Goal: Ask a question

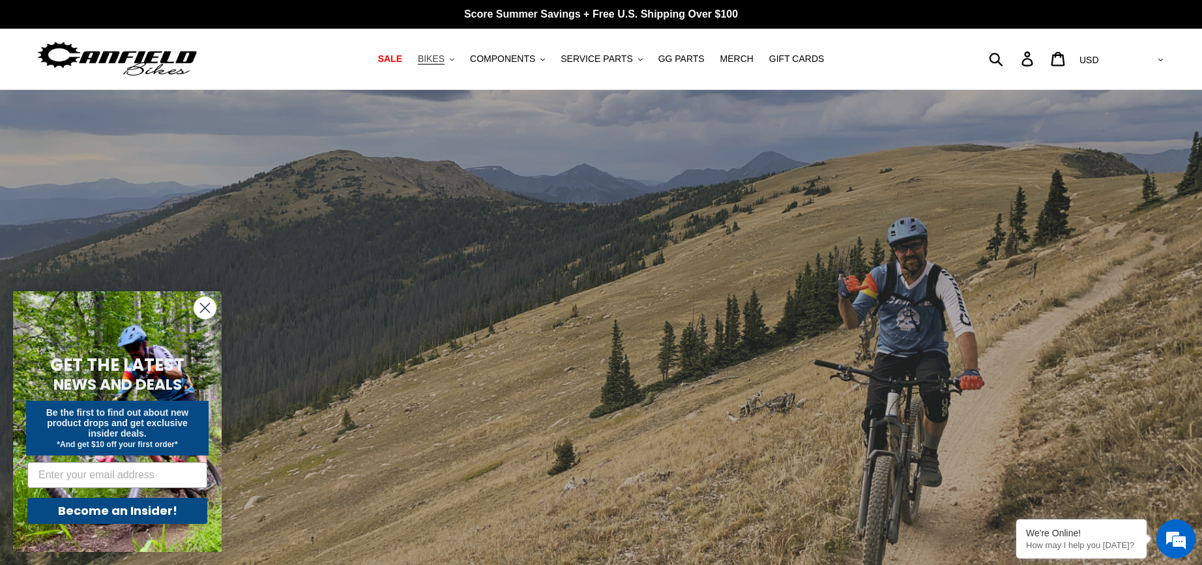
click at [445, 59] on span "BIKES" at bounding box center [431, 58] width 27 height 11
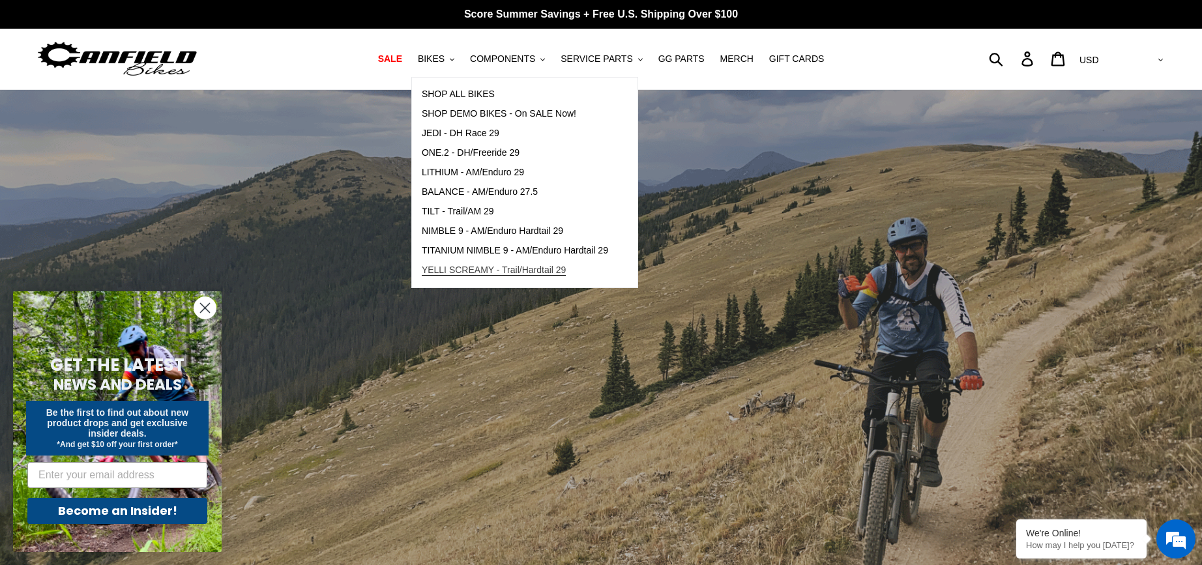
click at [477, 268] on span "YELLI SCREAMY - Trail/Hardtail 29" at bounding box center [494, 270] width 145 height 11
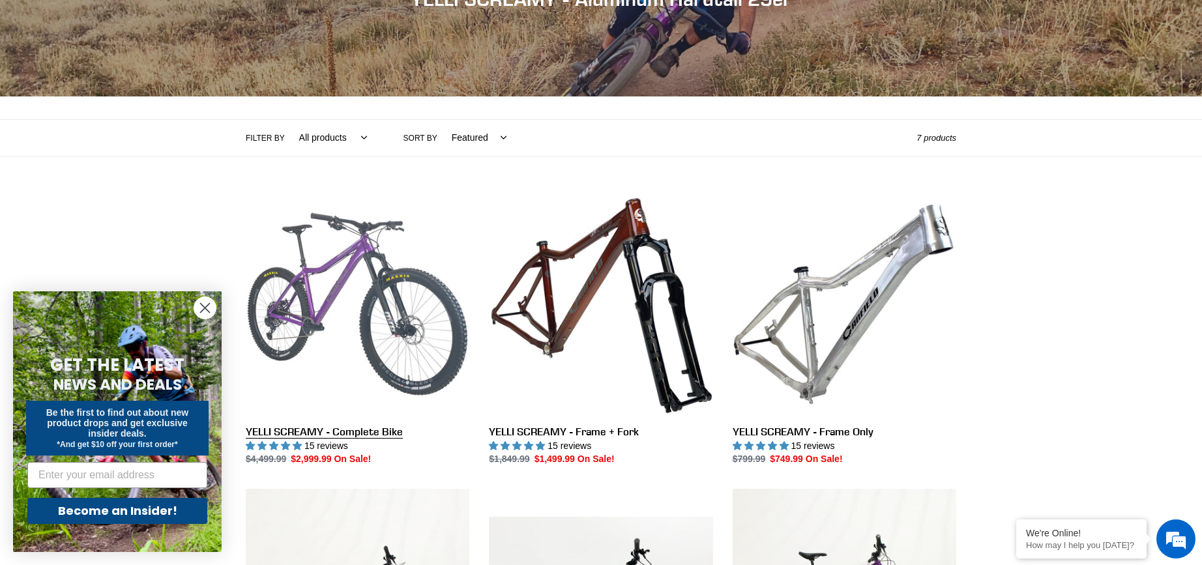
scroll to position [196, 0]
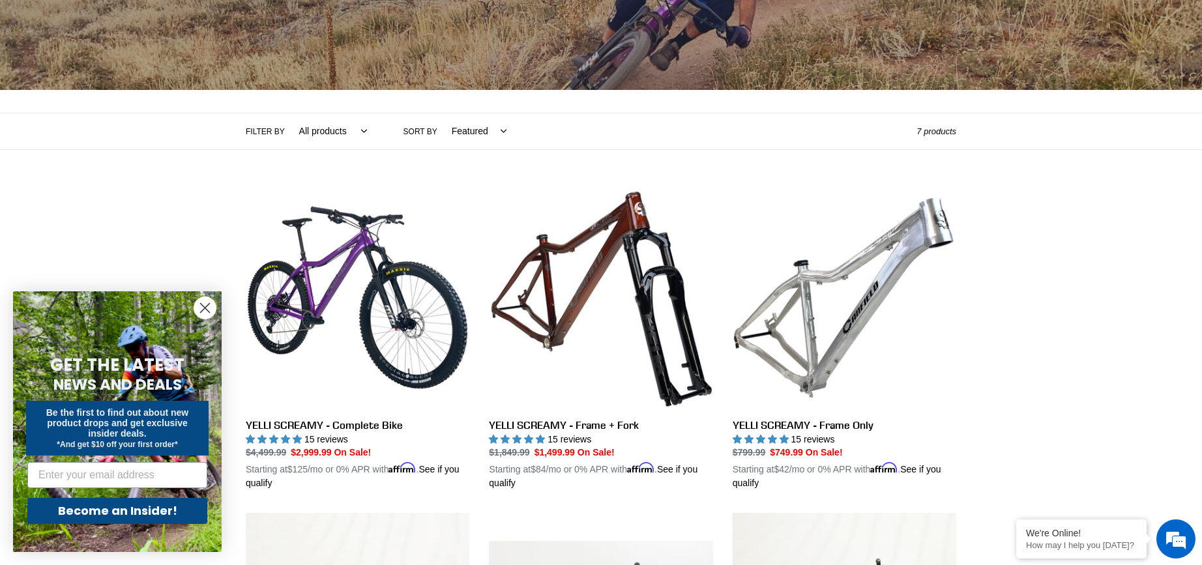
click at [205, 311] on circle "Close dialog" at bounding box center [205, 308] width 22 height 22
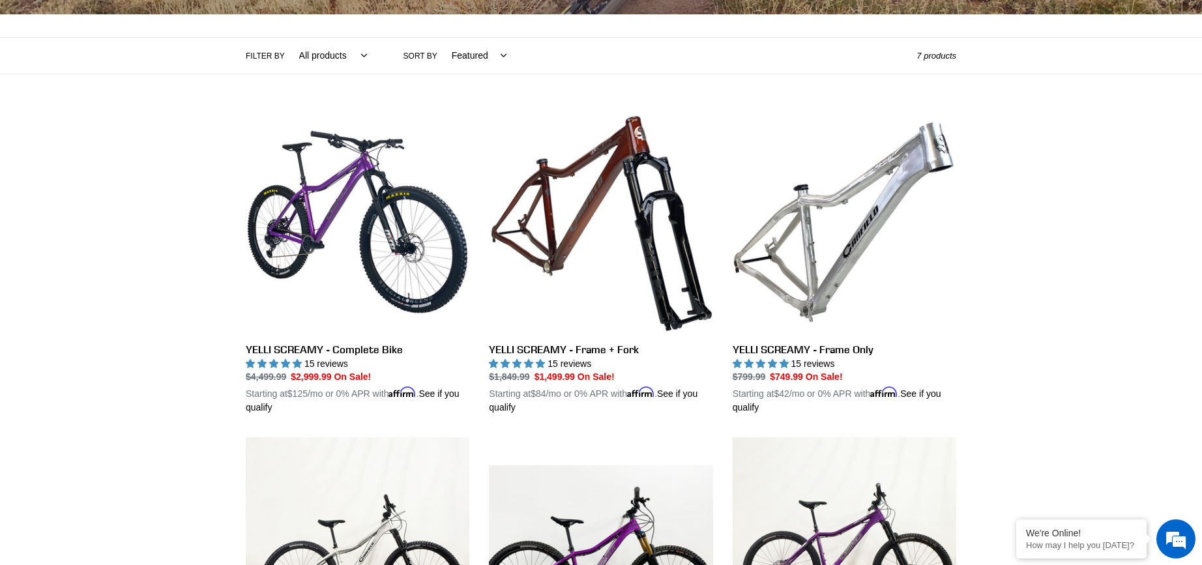
scroll to position [391, 0]
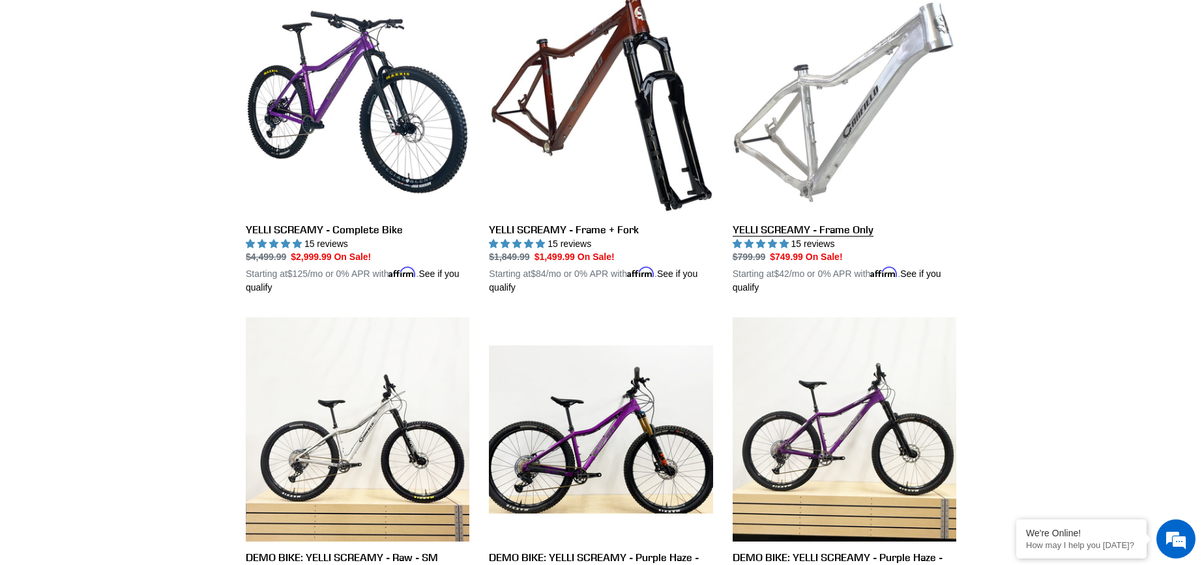
click at [894, 119] on link "YELLI SCREAMY - Frame Only" at bounding box center [845, 142] width 224 height 305
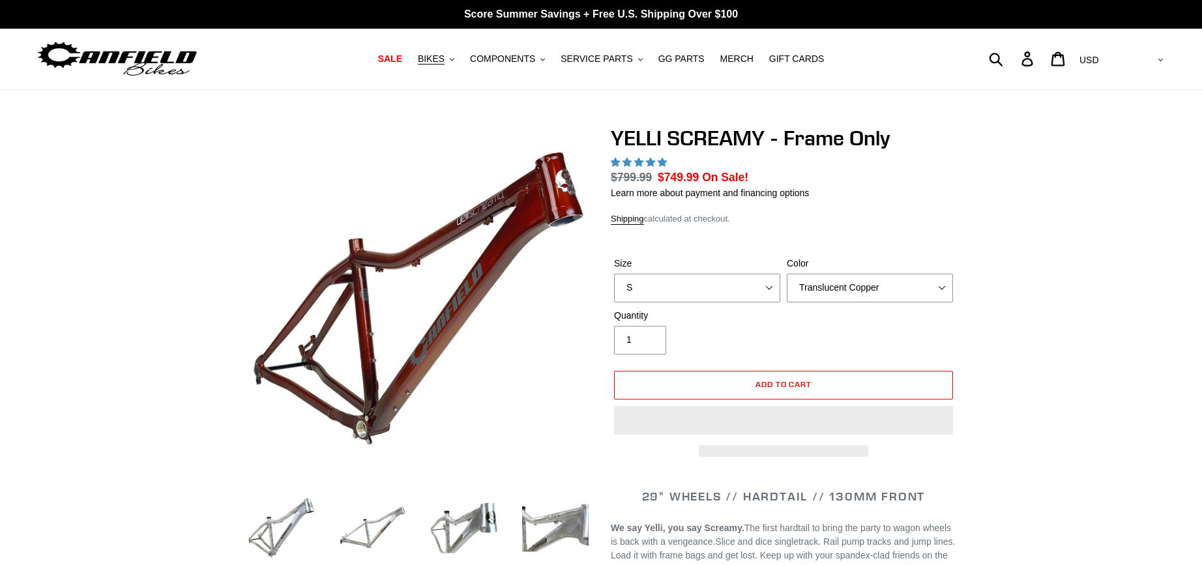
select select "highest-rating"
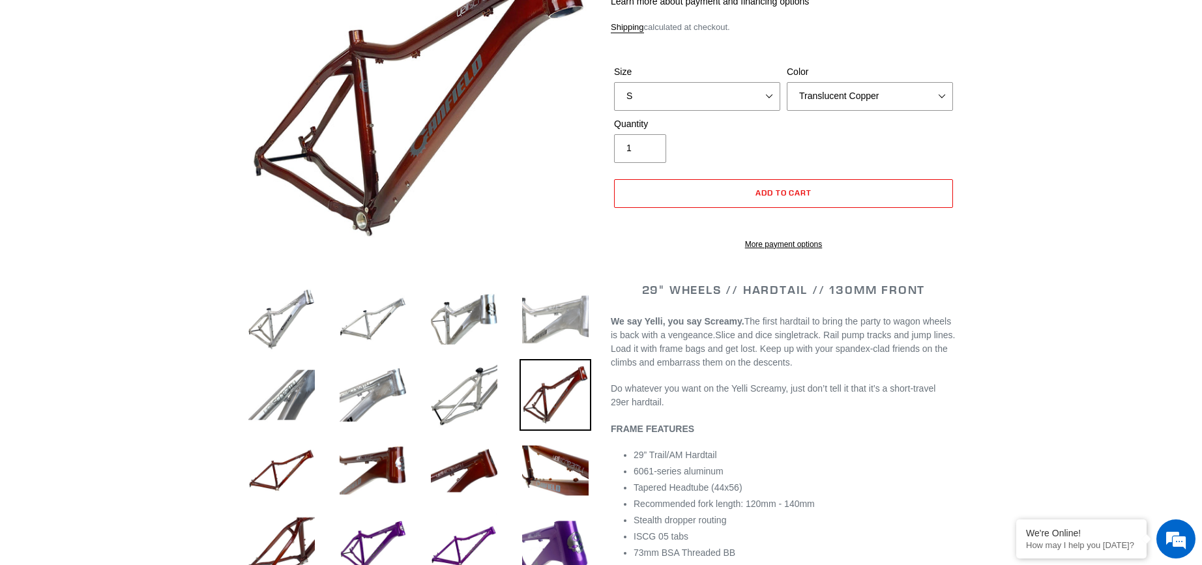
scroll to position [326, 0]
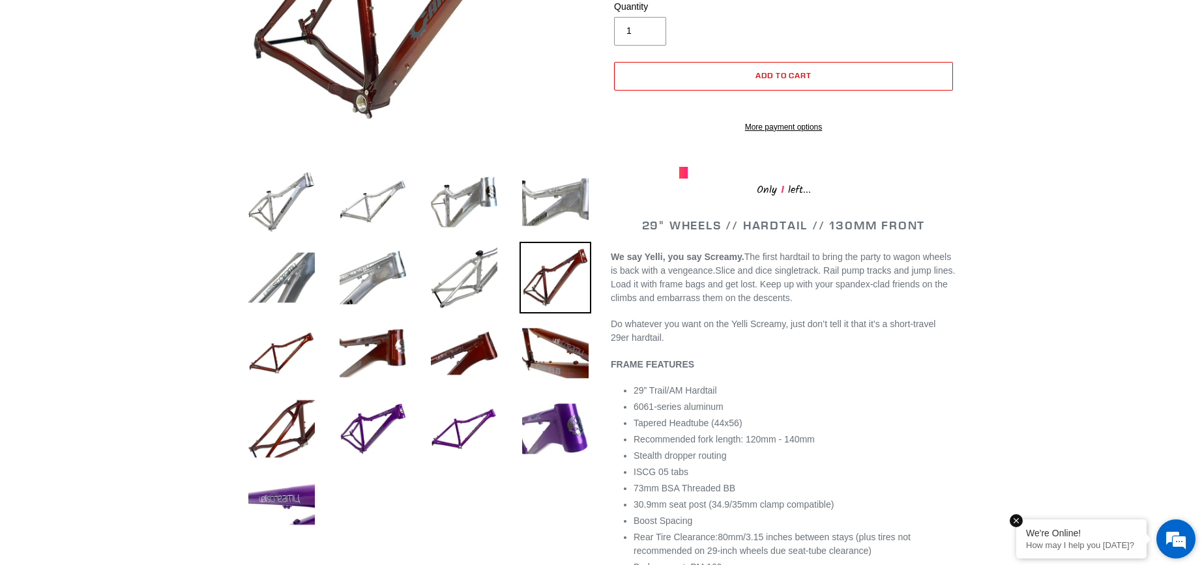
click at [1102, 539] on div "We're Online! How may I help you today?" at bounding box center [1081, 539] width 130 height 39
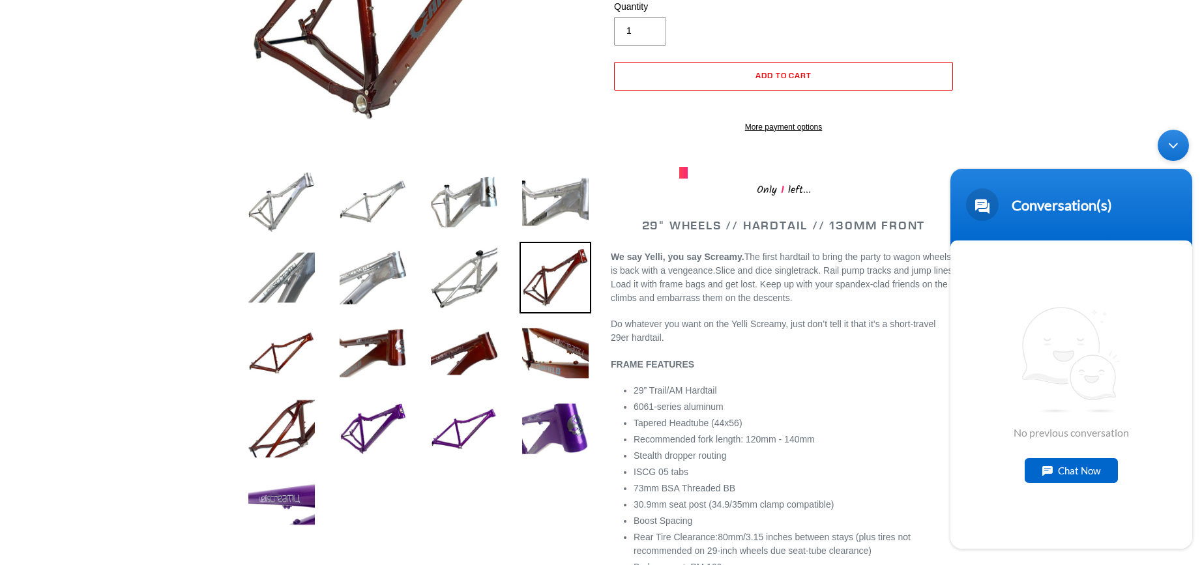
click at [1064, 467] on div "Chat Now" at bounding box center [1071, 470] width 93 height 25
click at [1021, 501] on textarea "Type your message and hit 'Enter'" at bounding box center [1071, 502] width 242 height 46
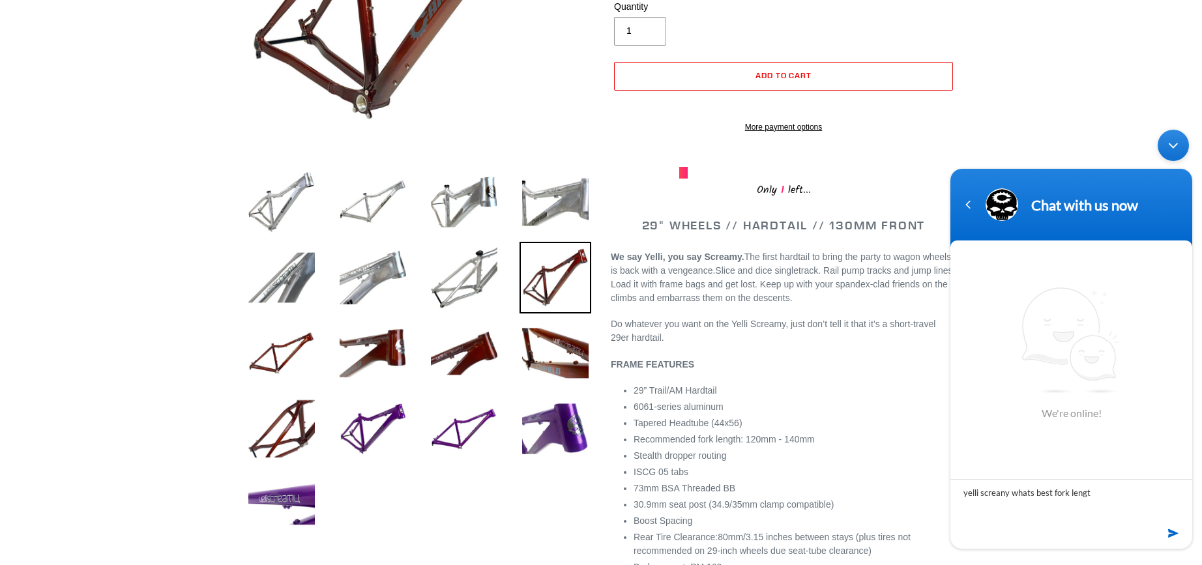
type textarea "yelli screany whats best fork length"
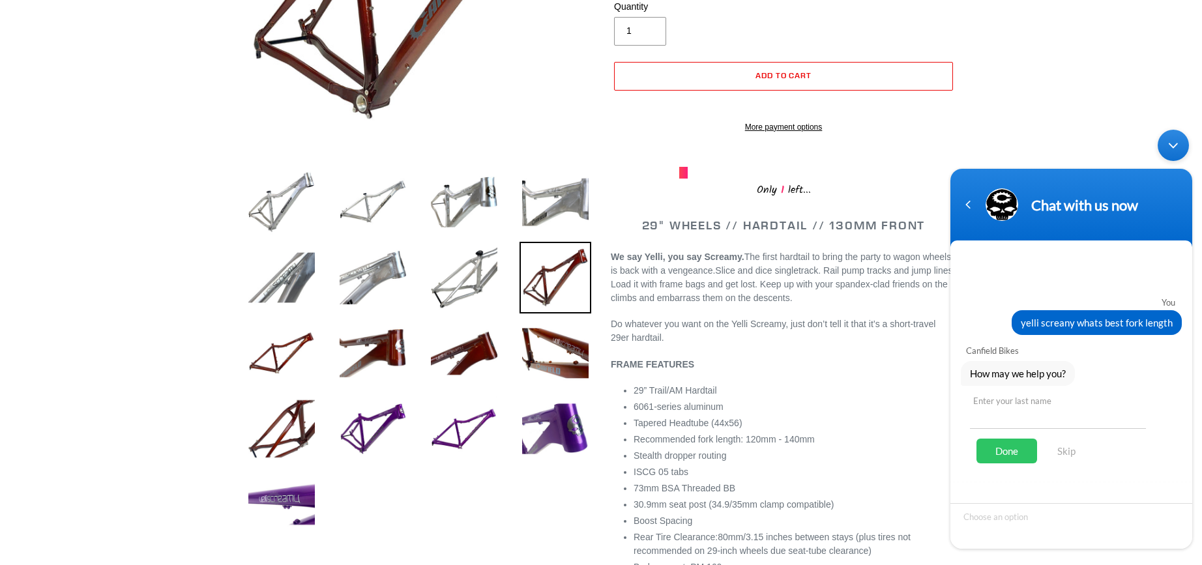
click at [1009, 417] on input "text" at bounding box center [1058, 413] width 176 height 31
type input "mossman"
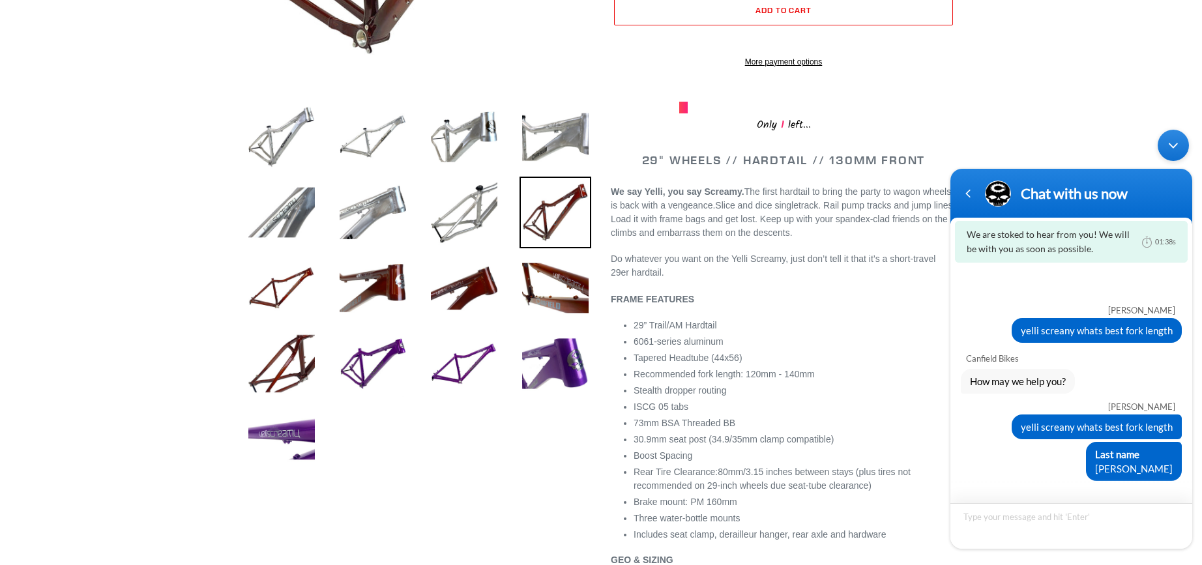
scroll to position [456, 0]
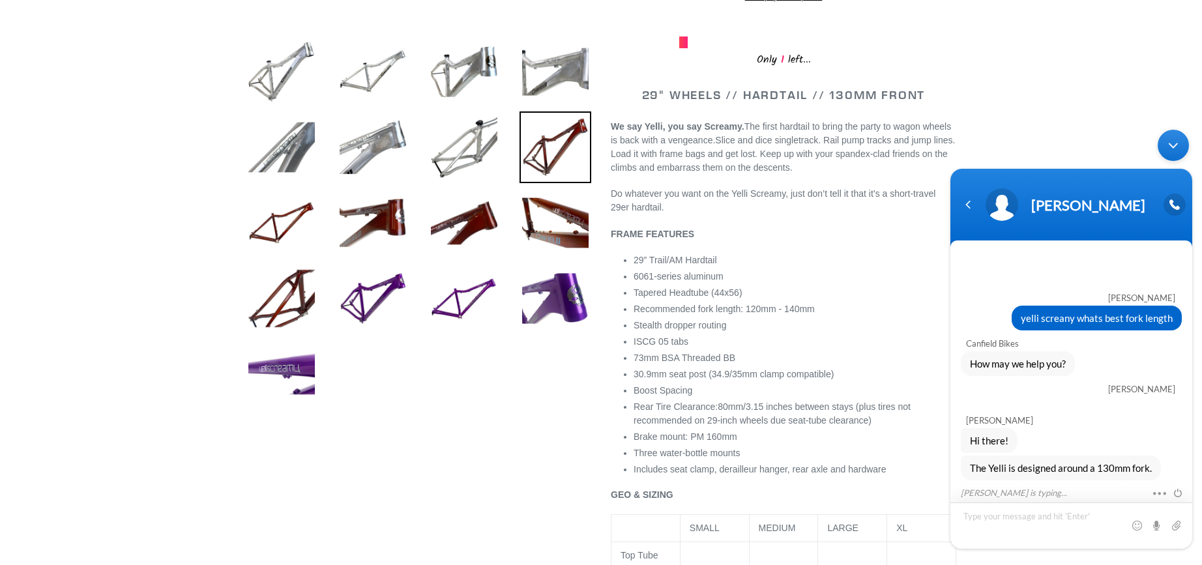
click at [1024, 523] on textarea "Type your message and hit 'Enter'" at bounding box center [1071, 526] width 242 height 46
type textarea "s"
type textarea "so a 140 would be ok"
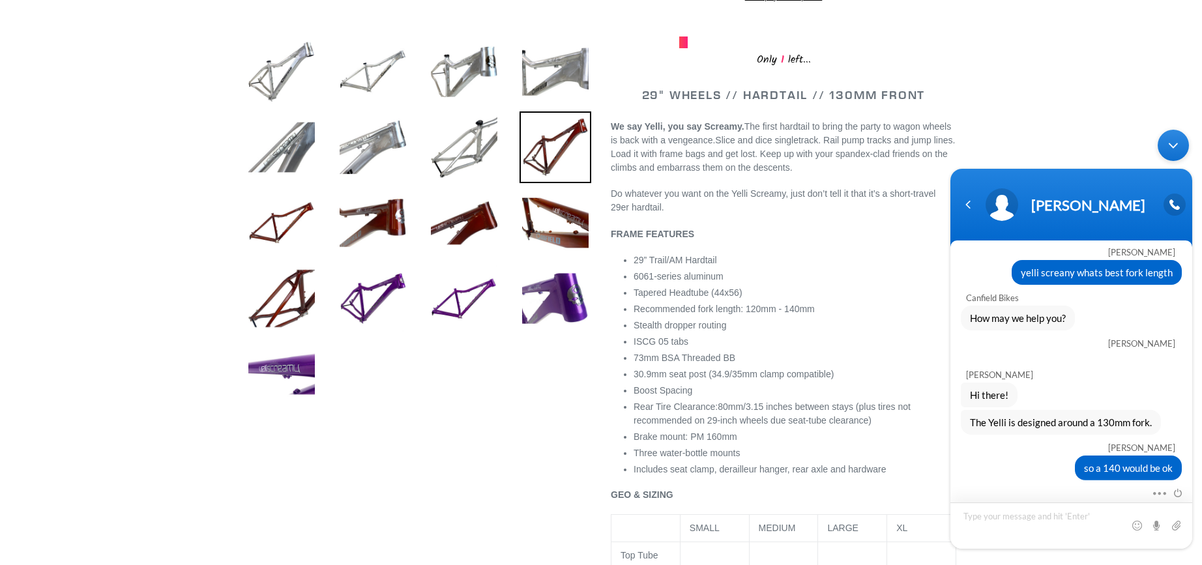
scroll to position [60, 0]
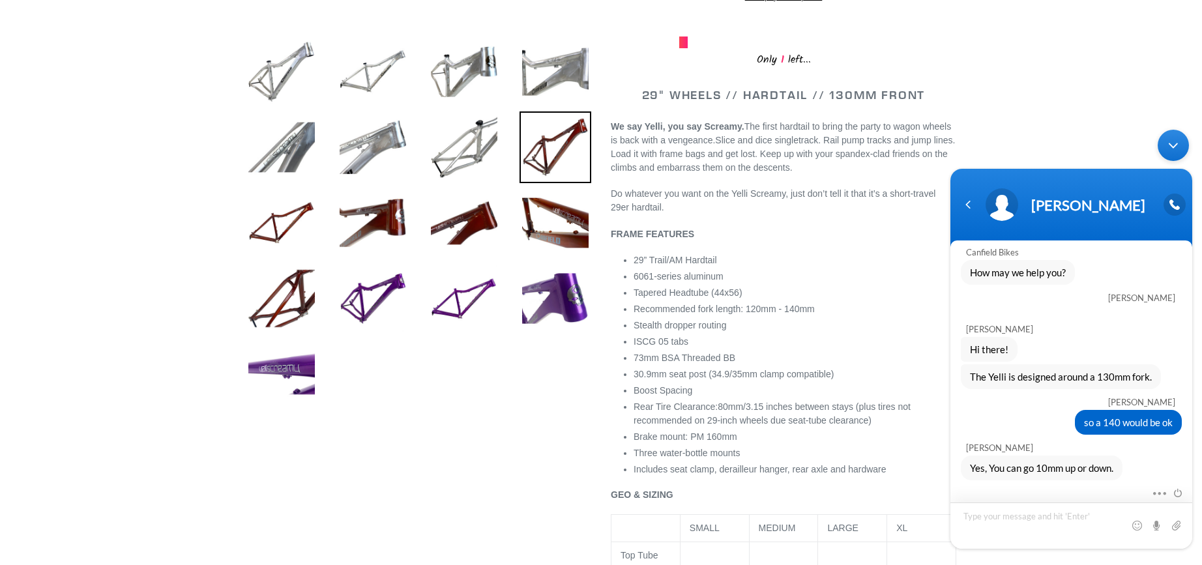
click at [986, 518] on textarea "Type your message and hit 'Enter'" at bounding box center [1071, 526] width 242 height 46
click at [996, 522] on textarea "Type your message and hit 'Enter'" at bounding box center [1071, 526] width 242 height 46
type textarea "cool thanks i got a frame for 20 bucks and i work at a bike shop"
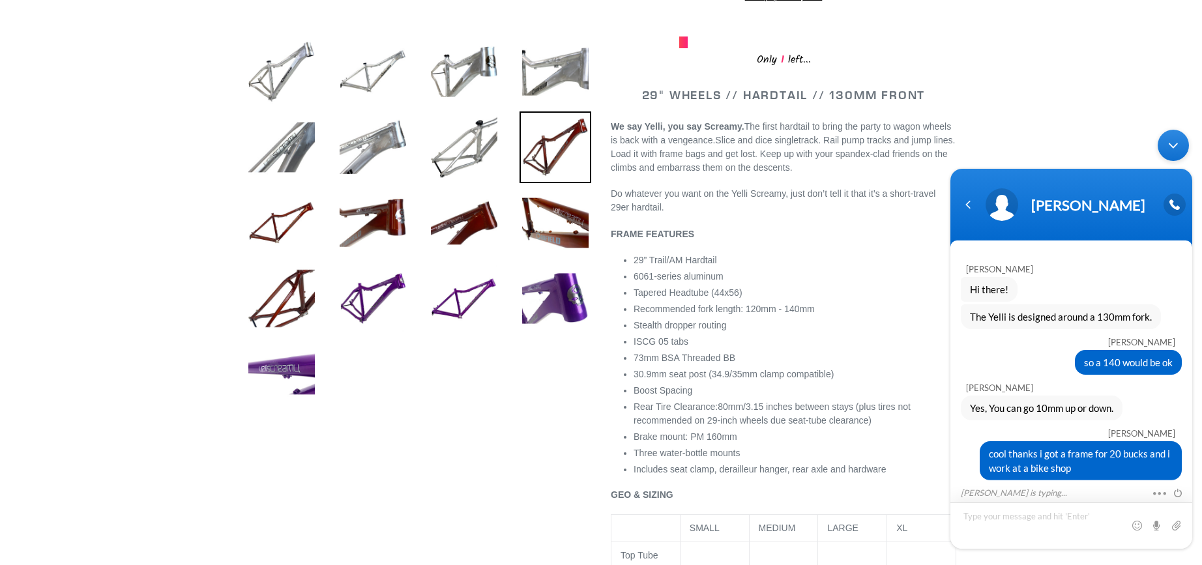
scroll to position [166, 0]
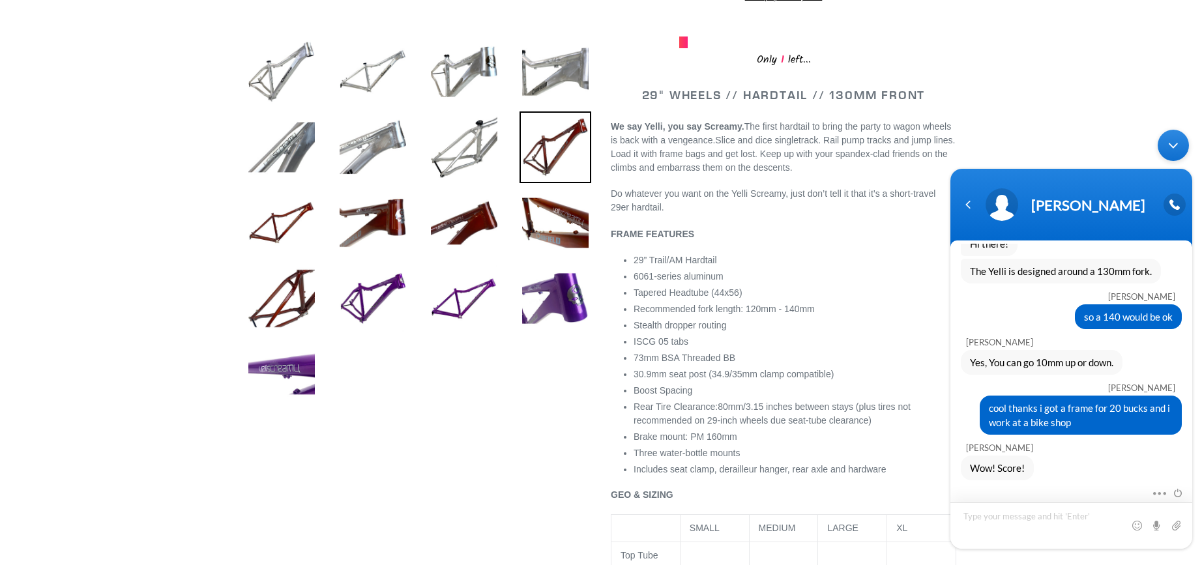
click at [993, 505] on textarea "Type your message and hit 'Enter'" at bounding box center [1071, 526] width 242 height 46
type textarea "have a good day"
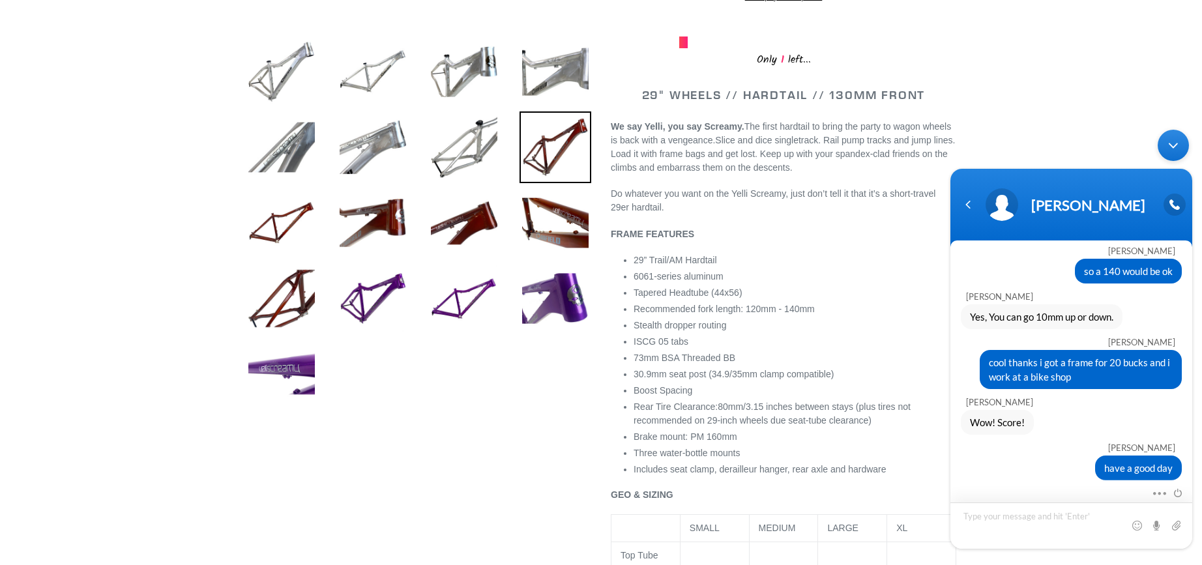
scroll to position [271, 0]
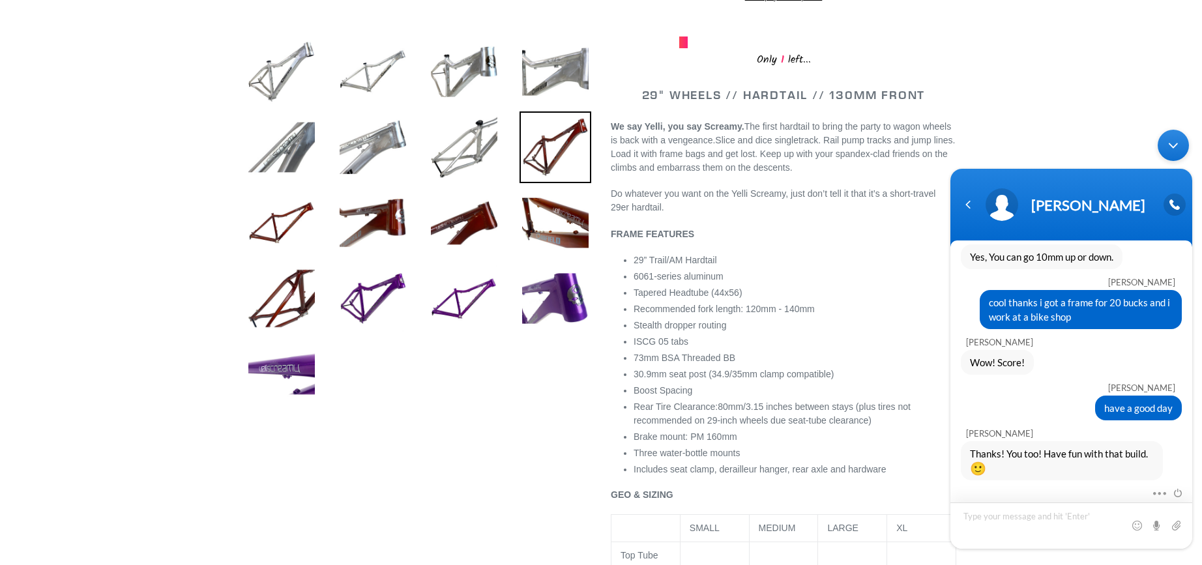
click at [1031, 512] on textarea "Type your message and hit 'Enter'" at bounding box center [1071, 526] width 242 height 46
type textarea "i will all i have to buy so far was a fork and headset i got everything else"
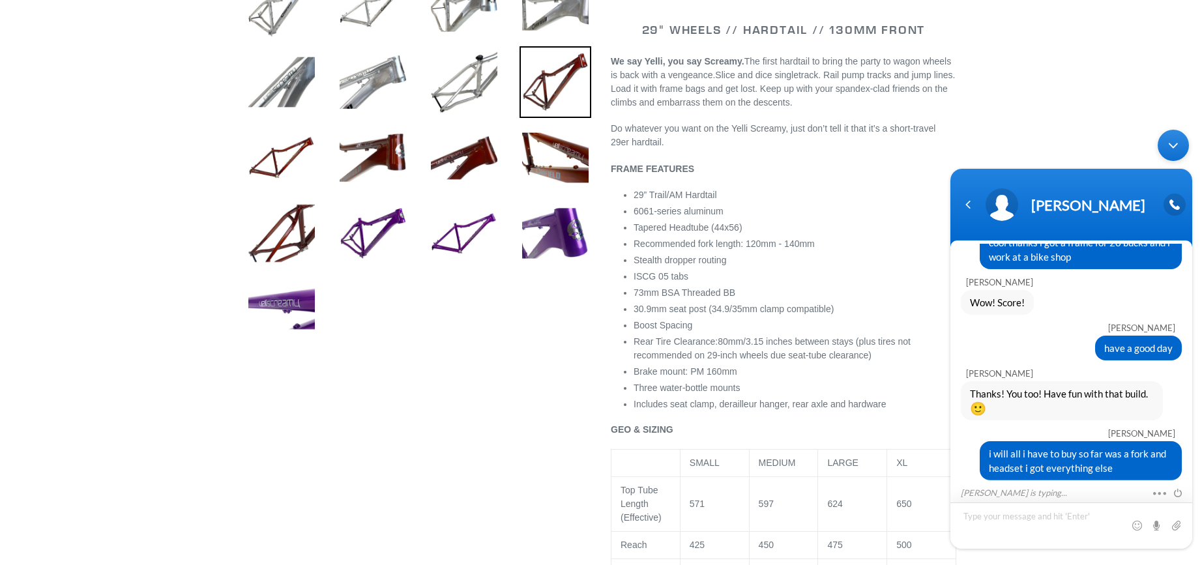
scroll to position [391, 0]
